Goal: Task Accomplishment & Management: Manage account settings

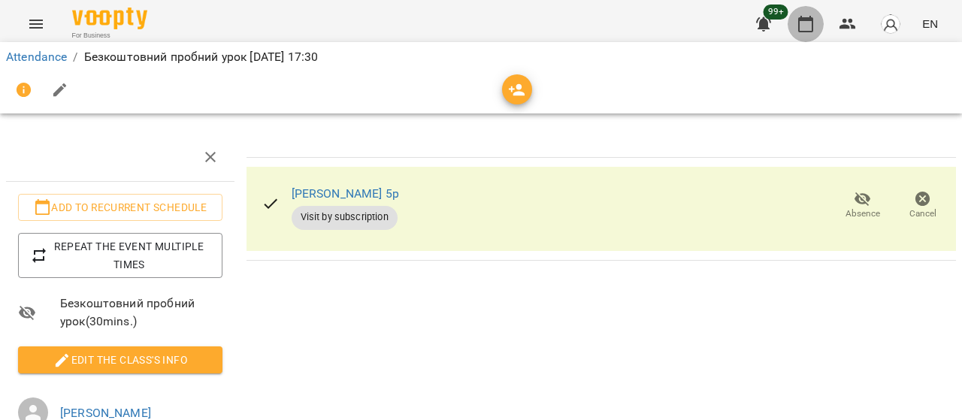
click at [798, 14] on button "button" at bounding box center [806, 24] width 36 height 36
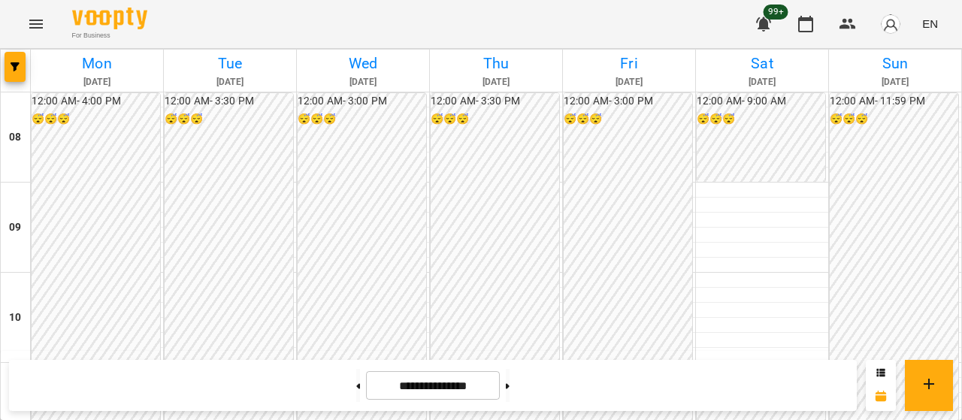
scroll to position [717, 0]
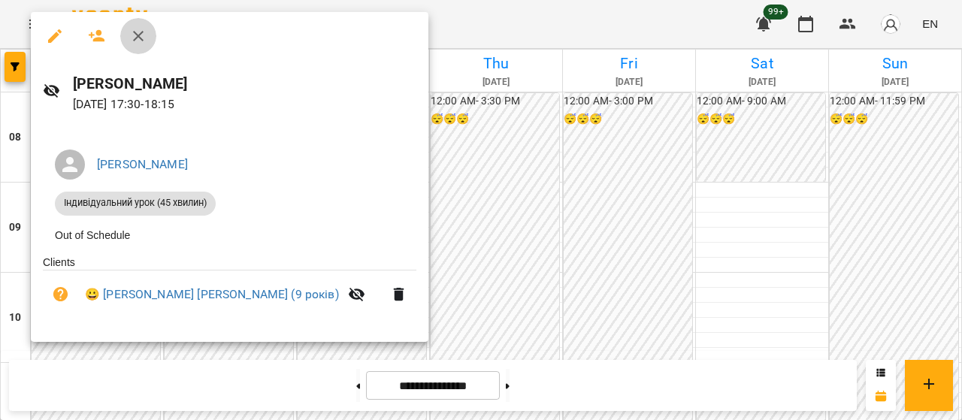
click at [146, 46] on button "button" at bounding box center [138, 36] width 36 height 36
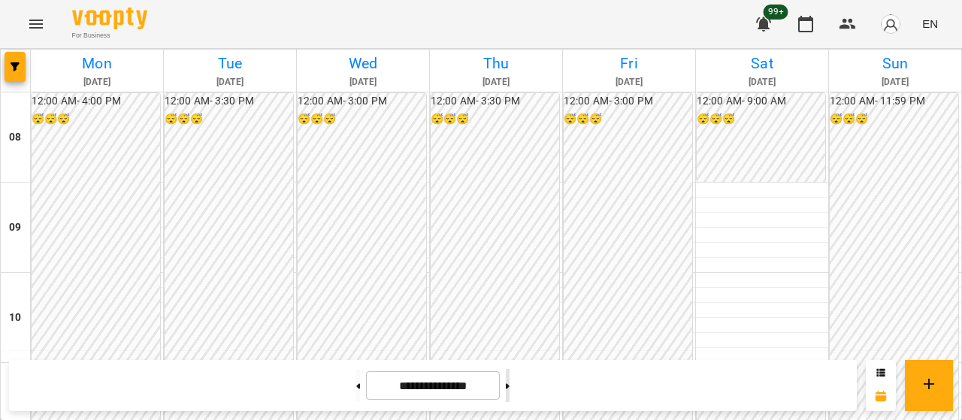
click at [510, 387] on button at bounding box center [508, 385] width 4 height 33
click at [356, 381] on button at bounding box center [358, 385] width 4 height 33
type input "**********"
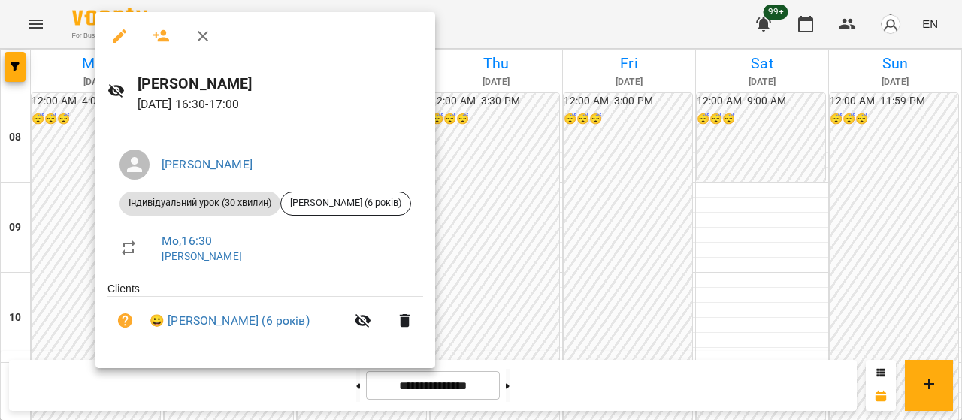
click at [201, 34] on icon "button" at bounding box center [203, 36] width 11 height 11
